Goal: Task Accomplishment & Management: Manage account settings

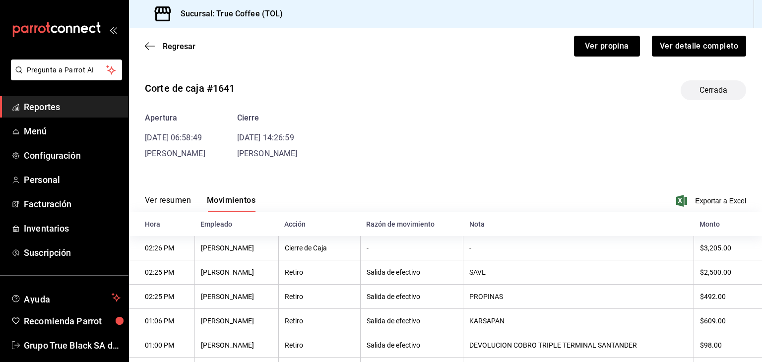
scroll to position [144, 0]
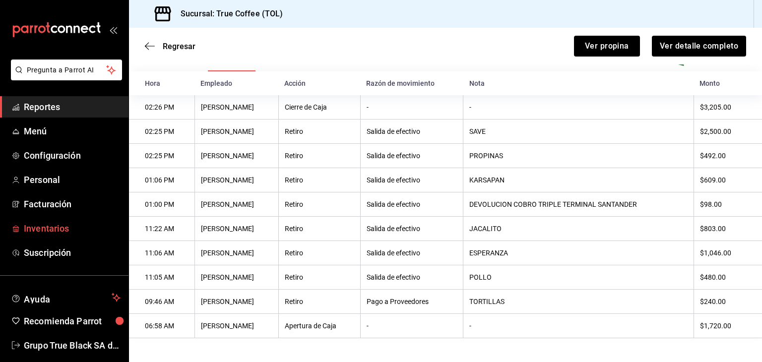
click at [63, 227] on span "Inventarios" at bounding box center [72, 228] width 97 height 13
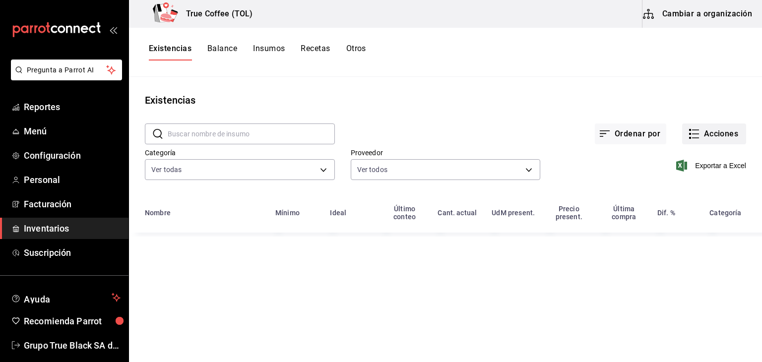
click at [698, 132] on icon "button" at bounding box center [694, 134] width 12 height 12
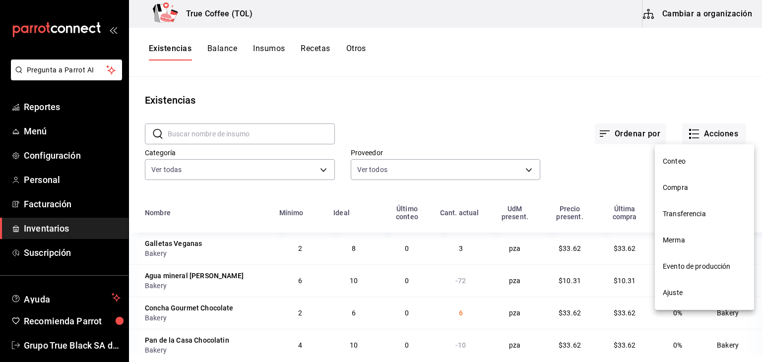
click at [684, 183] on span "Compra" at bounding box center [704, 188] width 83 height 10
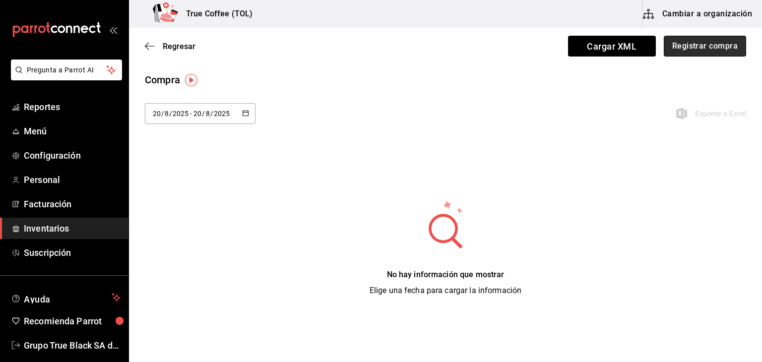
click at [678, 53] on button "Registrar compra" at bounding box center [705, 46] width 82 height 21
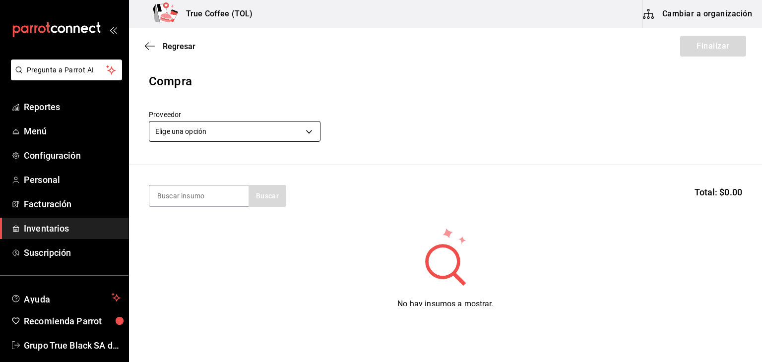
click at [240, 124] on body "Pregunta a Parrot AI Reportes Menú Configuración Personal Facturación Inventari…" at bounding box center [381, 153] width 762 height 306
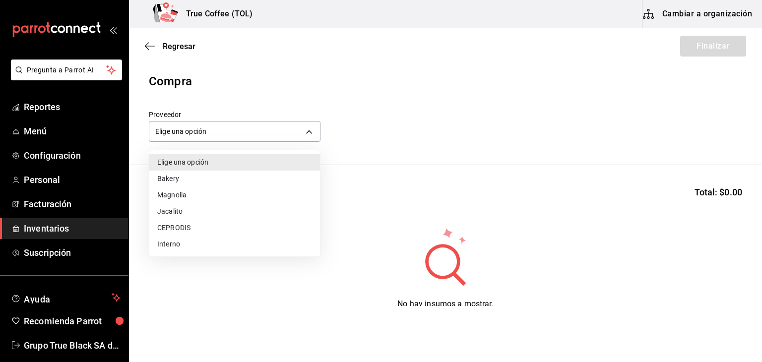
click at [207, 179] on li "Bakery" at bounding box center [234, 179] width 171 height 16
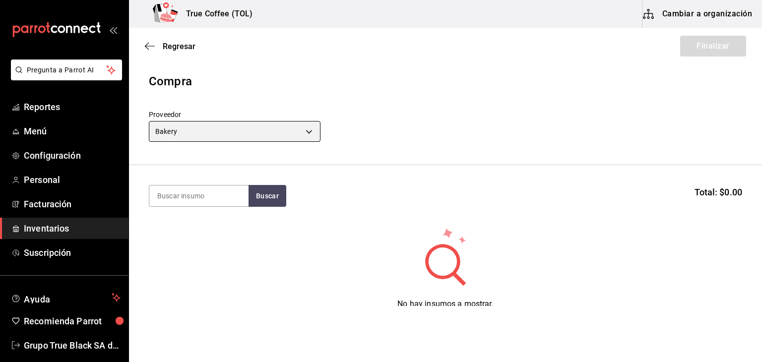
type input "e04ef907-a528-4bed-b84b-3795ef7164b4"
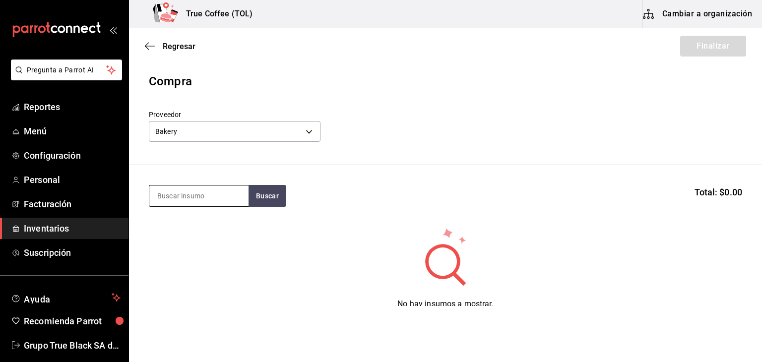
click at [199, 191] on input at bounding box center [198, 196] width 99 height 21
type input "CHAPATA"
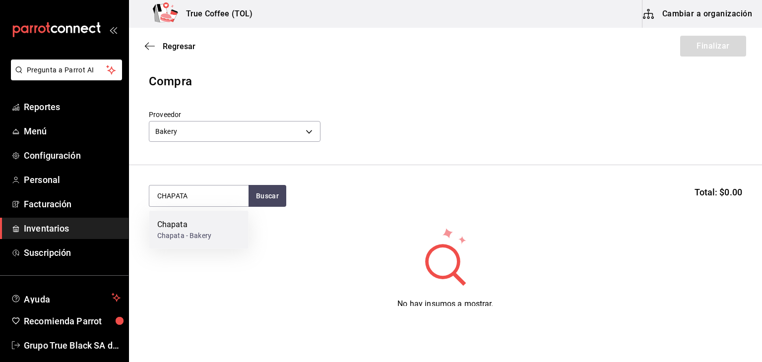
click at [204, 233] on div "Chapata - Bakery" at bounding box center [184, 236] width 54 height 10
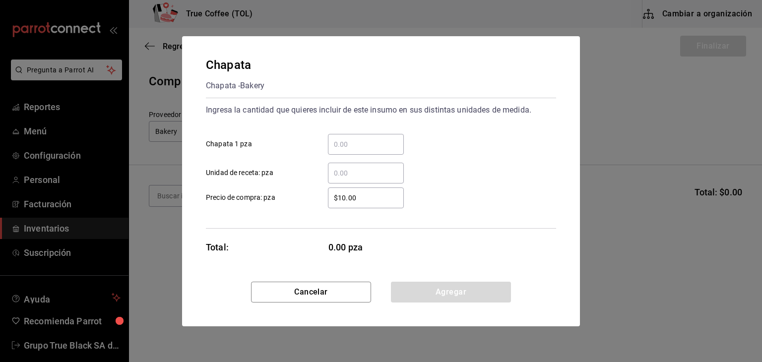
click at [336, 144] on input "​ Chapata 1 pza" at bounding box center [366, 144] width 76 height 12
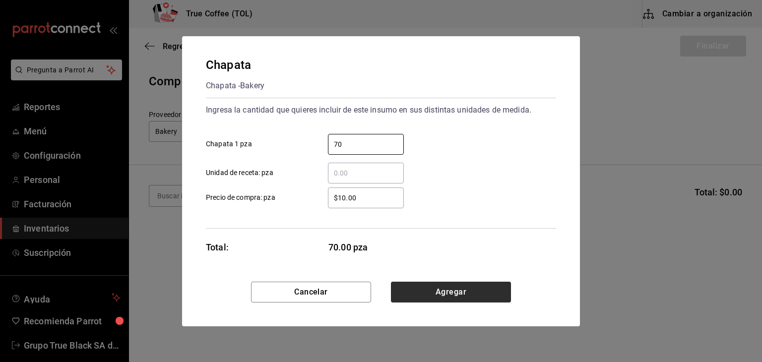
type input "70"
click at [415, 284] on button "Agregar" at bounding box center [451, 292] width 120 height 21
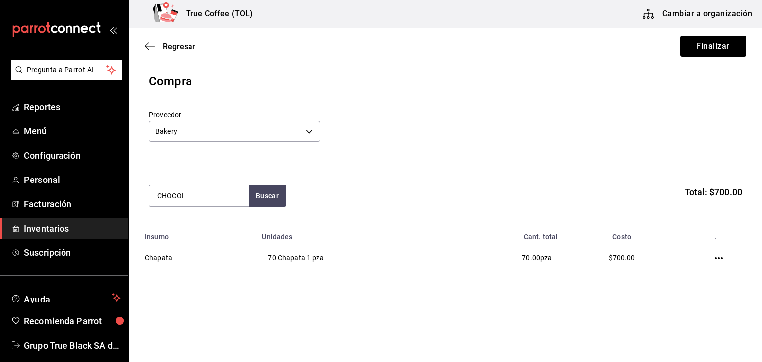
type input "CHOCOL"
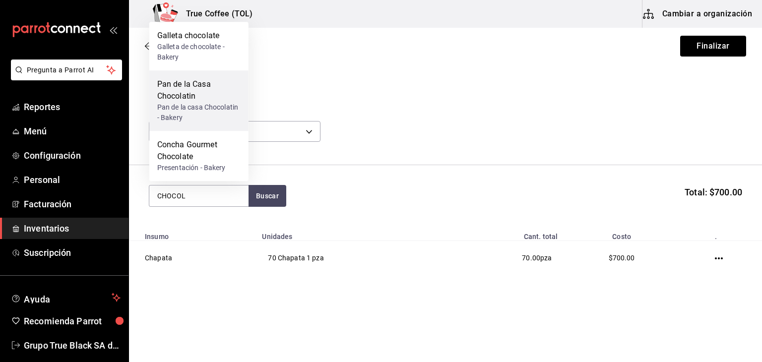
click at [181, 86] on div "Pan de la Casa Chocolatin" at bounding box center [198, 90] width 83 height 24
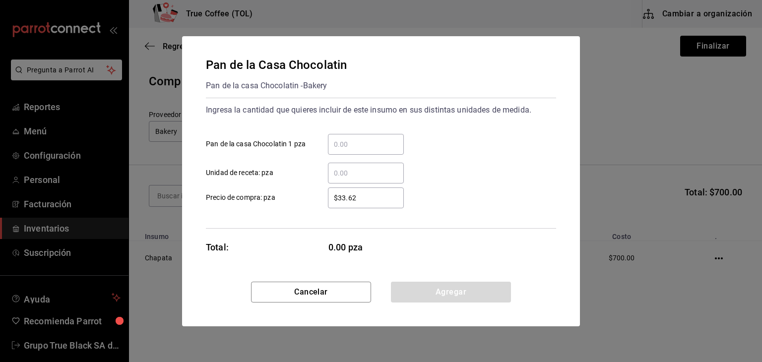
click at [360, 145] on input "​ Pan de la casa Chocolatin 1 pza" at bounding box center [366, 144] width 76 height 12
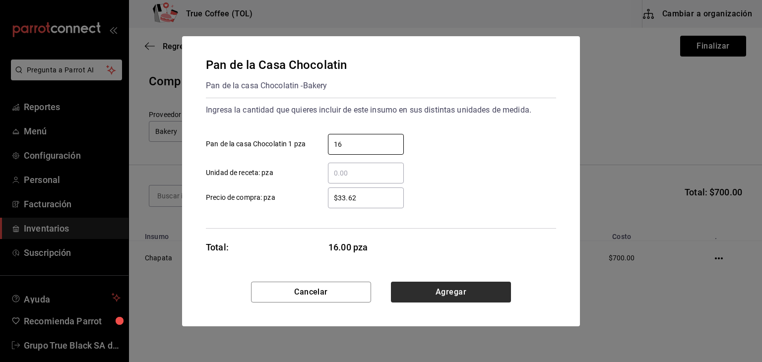
type input "16"
click at [424, 293] on button "Agregar" at bounding box center [451, 292] width 120 height 21
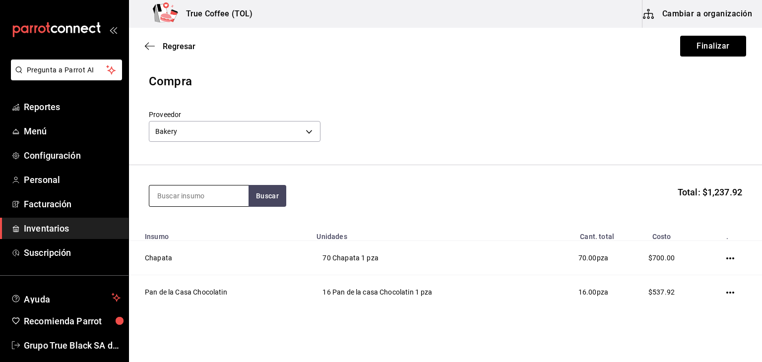
click at [190, 198] on input at bounding box center [198, 196] width 99 height 21
type input "CROIS"
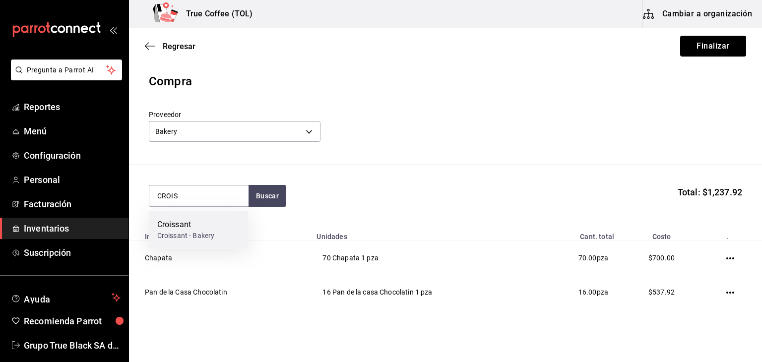
click at [215, 231] on div "Croissant Croissant - Bakery" at bounding box center [198, 230] width 99 height 38
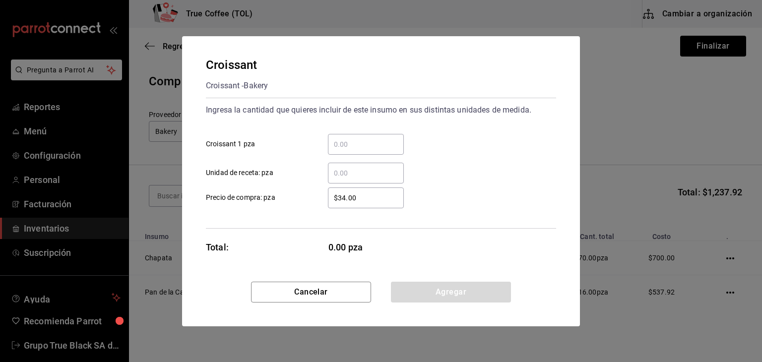
click at [350, 142] on input "​ Croissant 1 pza" at bounding box center [366, 144] width 76 height 12
type input "2"
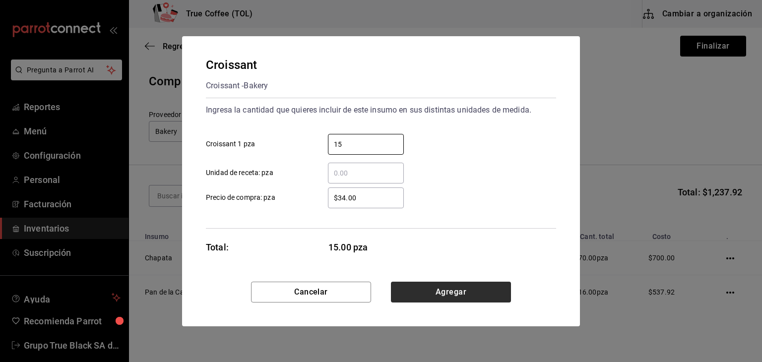
type input "15"
click at [453, 295] on button "Agregar" at bounding box center [451, 292] width 120 height 21
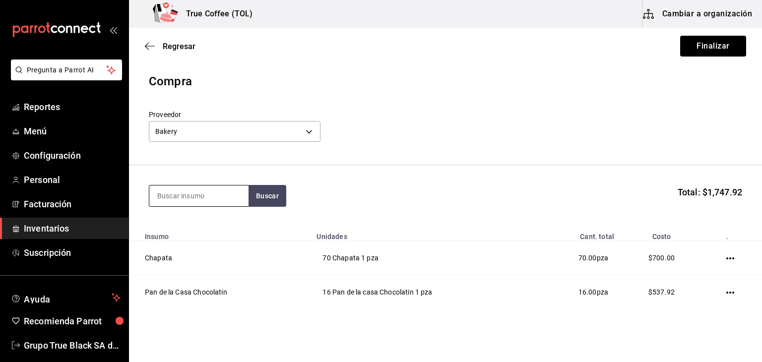
click at [168, 196] on input at bounding box center [198, 196] width 99 height 21
type input "GALL"
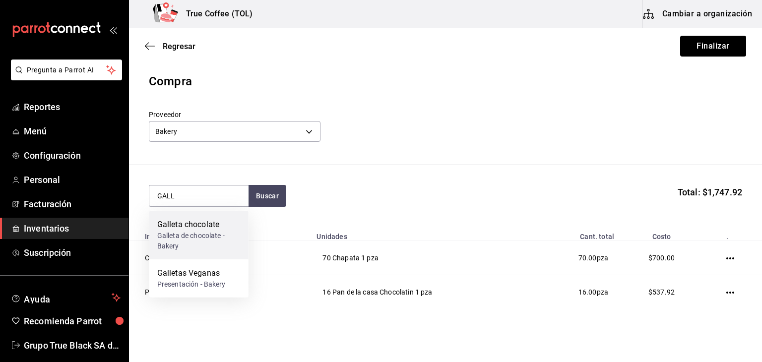
click at [198, 225] on div "Galleta chocolate" at bounding box center [198, 225] width 83 height 12
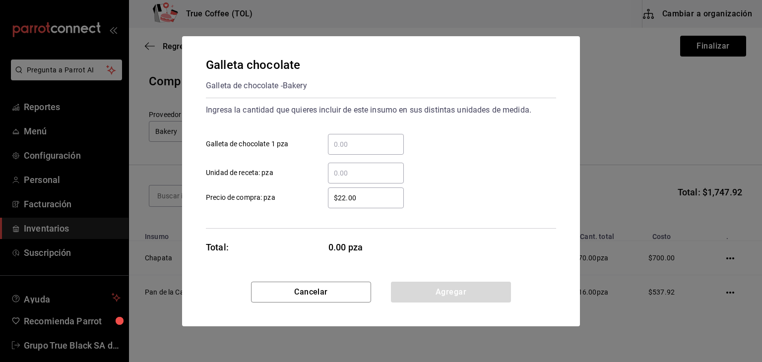
click at [353, 145] on input "​ Galleta de chocolate 1 pza" at bounding box center [366, 144] width 76 height 12
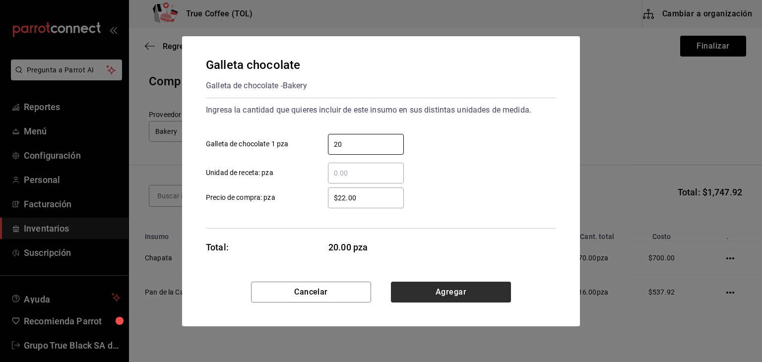
type input "20"
click at [425, 290] on button "Agregar" at bounding box center [451, 292] width 120 height 21
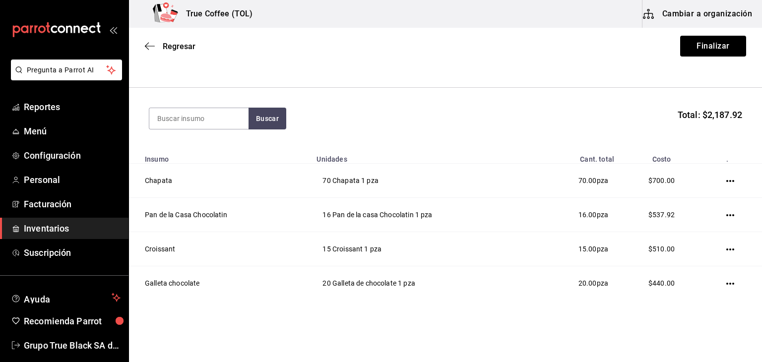
scroll to position [103, 0]
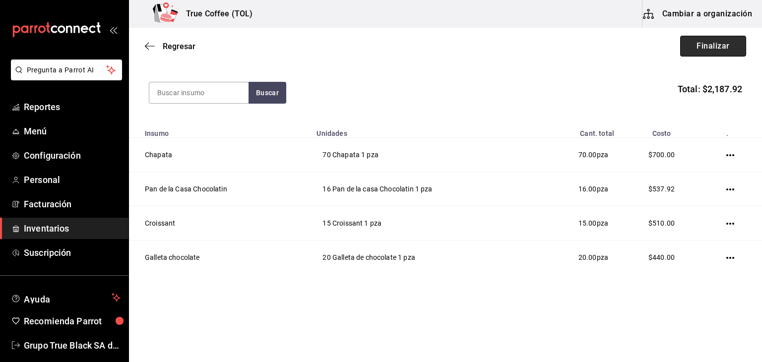
click at [707, 43] on button "Finalizar" at bounding box center [713, 46] width 66 height 21
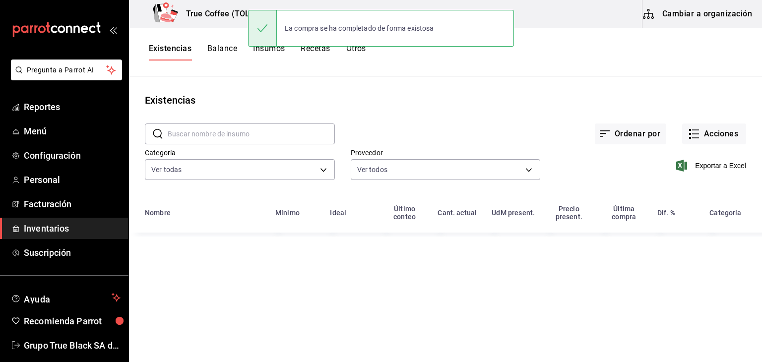
click at [216, 131] on input "text" at bounding box center [251, 134] width 167 height 20
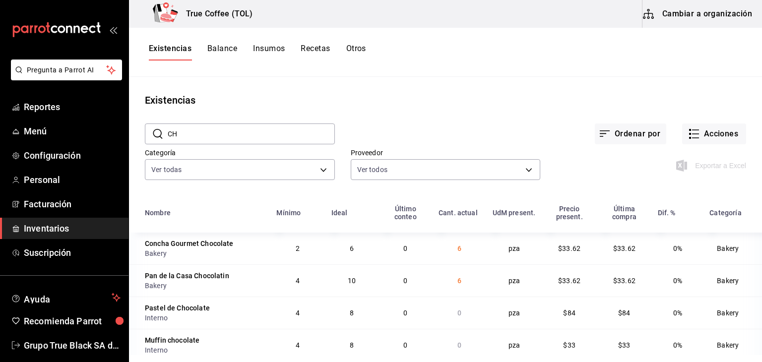
type input "C"
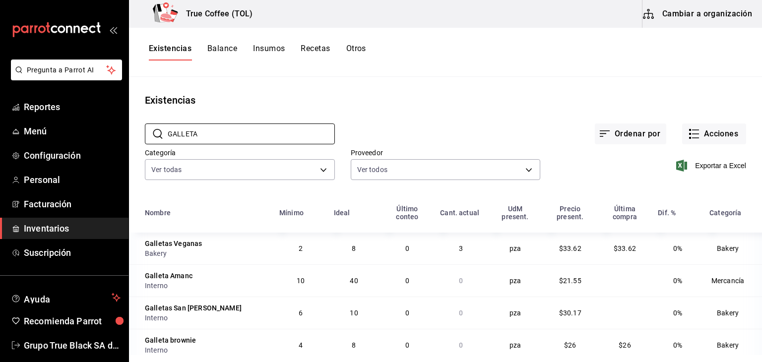
type input "GALLETA"
drag, startPoint x: 234, startPoint y: 134, endPoint x: 8, endPoint y: 163, distance: 227.1
click at [3, 165] on div "Pregunta a Parrot AI Reportes Menú Configuración Personal Facturación Inventari…" at bounding box center [381, 177] width 762 height 355
type input "CHAPATA"
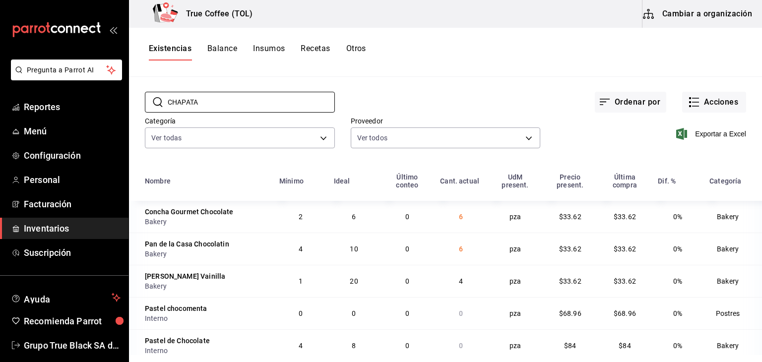
scroll to position [18, 0]
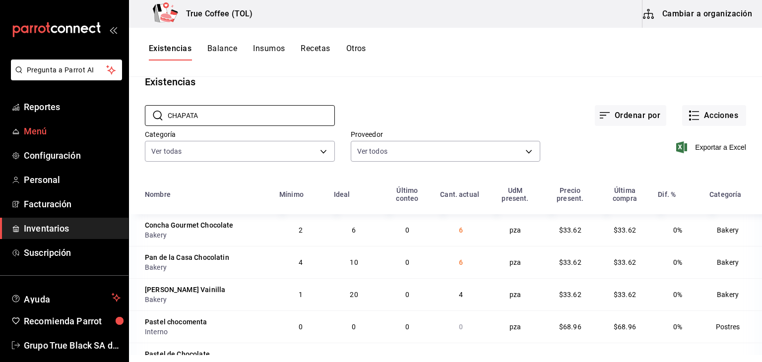
drag, startPoint x: 219, startPoint y: 110, endPoint x: 118, endPoint y: 130, distance: 102.7
click at [118, 130] on div "Pregunta a Parrot AI Reportes Menú Configuración Personal Facturación Inventari…" at bounding box center [381, 177] width 762 height 355
type input "CHAPATA"
